Goal: Transaction & Acquisition: Subscribe to service/newsletter

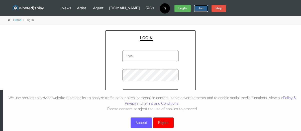
click at [198, 8] on strong "Join" at bounding box center [201, 8] width 6 height 4
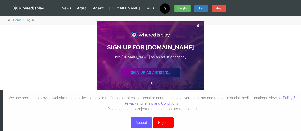
click at [155, 74] on link "SIGN UP AS ARTIST/DJ" at bounding box center [151, 73] width 60 height 10
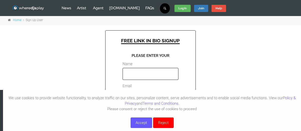
click at [137, 75] on input "Name" at bounding box center [151, 74] width 56 height 12
type input "JP500"
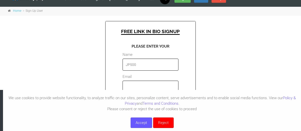
scroll to position [9, 0]
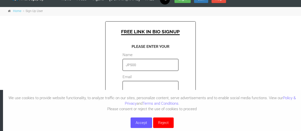
click at [138, 87] on input "email" at bounding box center [151, 87] width 56 height 12
paste input "[EMAIL_ADDRESS][DOMAIN_NAME]"
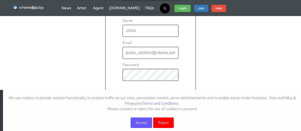
scroll to position [43, 0]
type input "[EMAIL_ADDRESS][DOMAIN_NAME]"
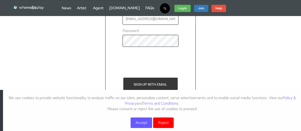
scroll to position [78, 0]
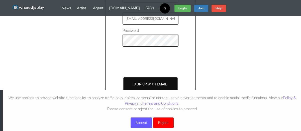
click at [144, 82] on input "SIGN UP WITH EMAIL" at bounding box center [150, 85] width 54 height 14
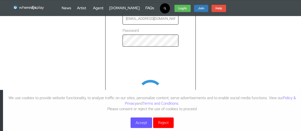
click at [143, 125] on button "Accept" at bounding box center [142, 123] width 22 height 11
